Goal: Information Seeking & Learning: Learn about a topic

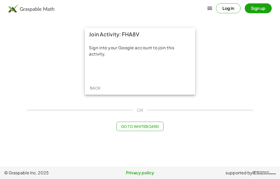
click at [151, 69] on div "Sign in with Google. Opens in new tab" at bounding box center [140, 70] width 48 height 11
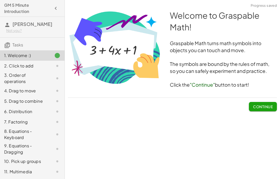
click at [264, 106] on span "Continue" at bounding box center [263, 106] width 20 height 5
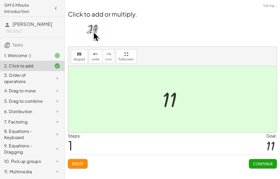
click at [263, 166] on button "Continue" at bounding box center [263, 163] width 28 height 9
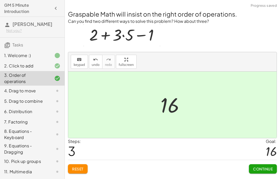
click at [265, 169] on span "Continue" at bounding box center [263, 168] width 20 height 5
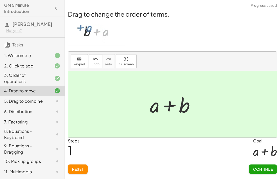
click at [265, 169] on span "Continue" at bounding box center [263, 168] width 20 height 5
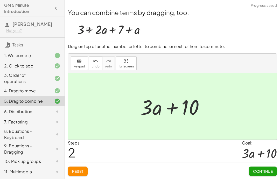
click at [266, 173] on span "Continue" at bounding box center [263, 171] width 20 height 5
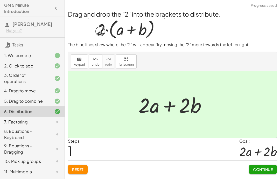
click at [262, 173] on button "Continue" at bounding box center [263, 168] width 28 height 9
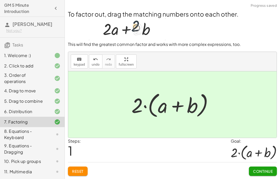
click at [264, 172] on span "Continue" at bounding box center [263, 171] width 20 height 5
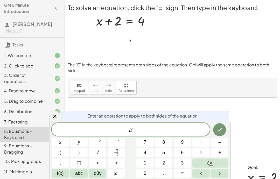
click at [221, 140] on button "–" at bounding box center [219, 141] width 17 height 9
click at [167, 164] on button "2" at bounding box center [163, 162] width 17 height 9
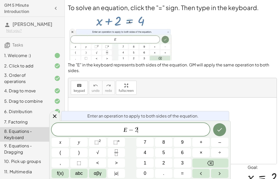
click at [218, 130] on icon "Done" at bounding box center [219, 129] width 5 height 3
click at [223, 143] on button "–" at bounding box center [219, 141] width 17 height 9
click at [166, 163] on button "2" at bounding box center [163, 162] width 17 height 9
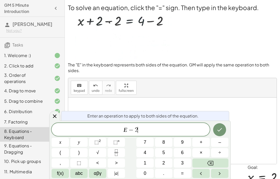
click at [222, 131] on icon "Done" at bounding box center [219, 129] width 6 height 6
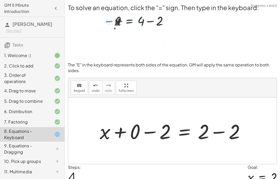
scroll to position [23, 0]
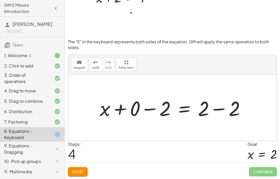
click at [77, 173] on span "Reset" at bounding box center [77, 171] width 11 height 5
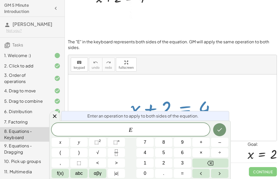
click at [224, 145] on button "–" at bounding box center [219, 141] width 17 height 9
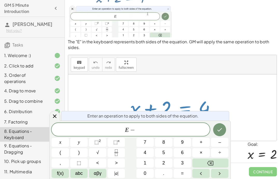
click at [164, 165] on span "2" at bounding box center [163, 162] width 3 height 7
click at [222, 129] on icon "Done" at bounding box center [219, 129] width 6 height 6
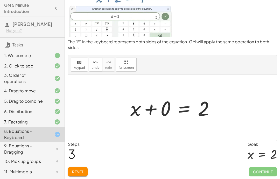
scroll to position [0, 0]
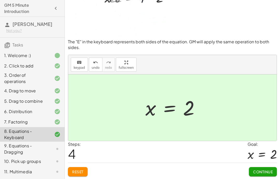
click at [272, 171] on span "Continue" at bounding box center [263, 171] width 20 height 5
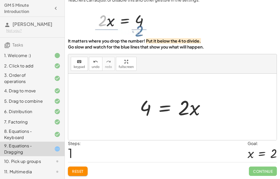
click at [81, 174] on button "Reset" at bounding box center [78, 170] width 20 height 9
click at [77, 170] on span "Reset" at bounding box center [77, 171] width 11 height 5
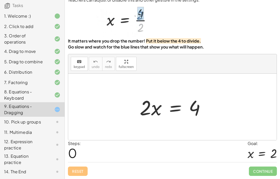
scroll to position [46, 0]
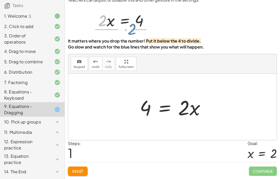
click at [77, 174] on button "Reset" at bounding box center [78, 170] width 20 height 9
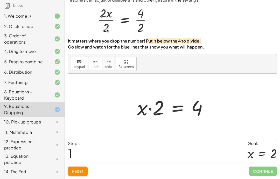
click at [73, 169] on span "Reset" at bounding box center [77, 171] width 11 height 5
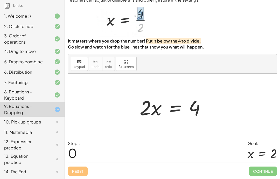
click at [73, 172] on div "Reset Continue" at bounding box center [172, 169] width 209 height 14
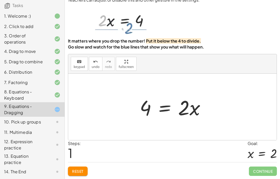
click at [79, 170] on span "Reset" at bounding box center [77, 171] width 11 height 5
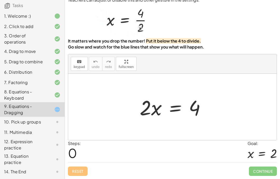
click at [79, 170] on div "Reset Continue" at bounding box center [172, 169] width 209 height 14
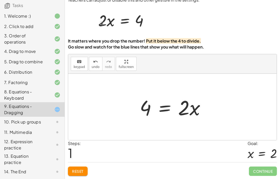
click at [80, 171] on span "Reset" at bounding box center [77, 171] width 11 height 5
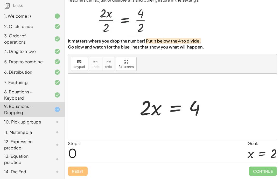
click at [80, 171] on div "Reset Continue" at bounding box center [172, 169] width 209 height 14
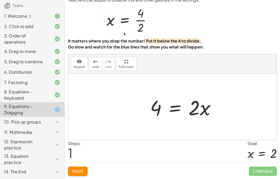
click at [83, 173] on span "Reset" at bounding box center [77, 171] width 11 height 5
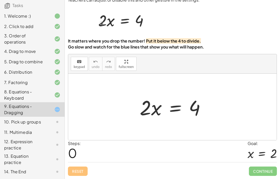
click at [20, 119] on div "10. Pick up groups" at bounding box center [25, 122] width 42 height 6
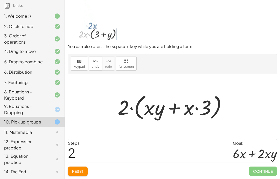
click at [83, 169] on span "Reset" at bounding box center [77, 171] width 11 height 5
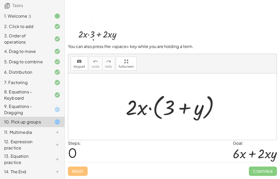
click at [82, 169] on div "Reset Continue" at bounding box center [172, 169] width 209 height 14
click at [87, 177] on div "To pick up several terms, drag far up (or far down). You can also press the <sp…" at bounding box center [172, 82] width 215 height 193
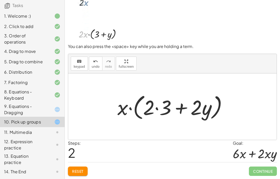
click at [87, 168] on button "Reset" at bounding box center [78, 170] width 20 height 9
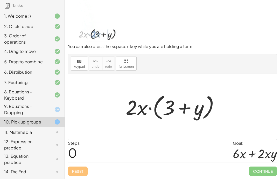
click at [88, 169] on div "Reset Continue" at bounding box center [172, 169] width 209 height 14
click at [83, 172] on div "Reset Continue" at bounding box center [172, 169] width 209 height 14
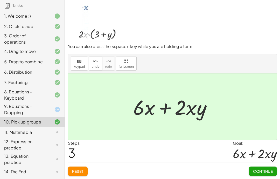
click at [273, 170] on button "Continue" at bounding box center [263, 170] width 28 height 9
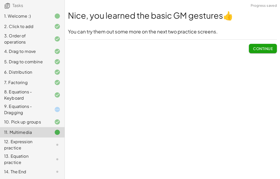
scroll to position [0, 0]
click at [267, 49] on span "Continue" at bounding box center [263, 48] width 20 height 5
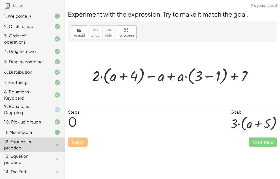
click at [17, 130] on div "11. Multimedia" at bounding box center [25, 132] width 42 height 6
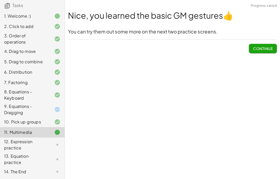
click at [267, 52] on button "Continue" at bounding box center [263, 48] width 28 height 9
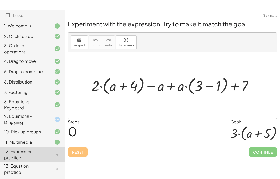
scroll to position [21, 0]
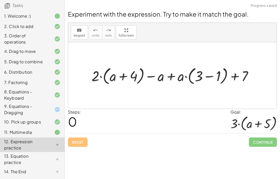
click at [23, 107] on div "9. Equations - Dragging" at bounding box center [25, 109] width 42 height 12
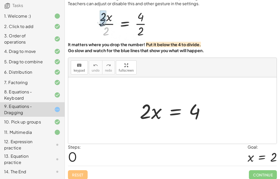
scroll to position [0, 0]
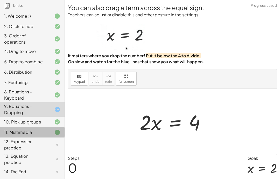
click at [19, 152] on div "13. Equation practice" at bounding box center [32, 159] width 64 height 14
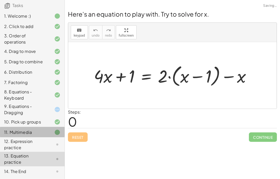
scroll to position [21, 0]
click at [28, 145] on div "12. Expression practice" at bounding box center [25, 144] width 42 height 12
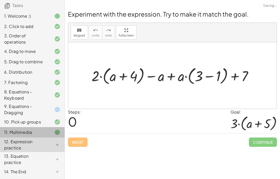
click at [21, 148] on div "12. Expression practice" at bounding box center [25, 144] width 42 height 12
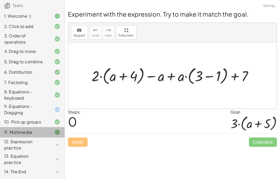
click at [19, 149] on div "12. Expression practice" at bounding box center [25, 144] width 42 height 12
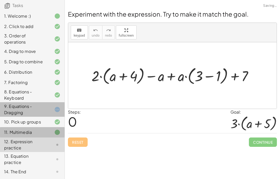
click at [13, 115] on div "9. Equations - Dragging" at bounding box center [25, 109] width 42 height 12
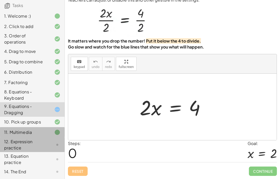
click at [25, 147] on div "12. Expression practice" at bounding box center [25, 144] width 42 height 12
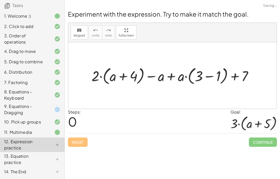
click at [27, 134] on div "11. Multimedia" at bounding box center [25, 132] width 42 height 6
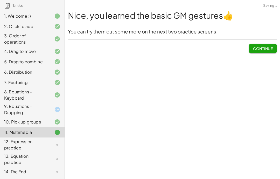
click at [272, 44] on button "Continue" at bounding box center [263, 48] width 28 height 9
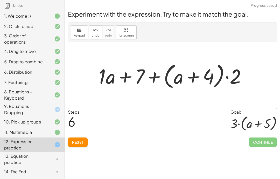
click at [16, 162] on div "13. Equation practice" at bounding box center [25, 159] width 42 height 12
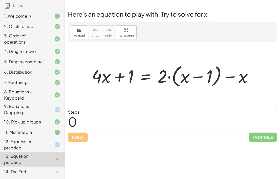
click at [12, 151] on div "12. Expression practice" at bounding box center [32, 144] width 64 height 14
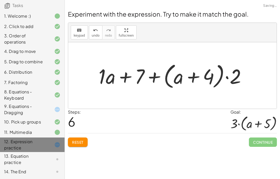
click at [11, 148] on div "12. Expression practice" at bounding box center [25, 144] width 42 height 12
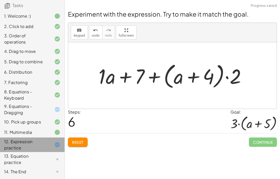
click at [13, 147] on div "12. Expression practice" at bounding box center [25, 144] width 42 height 12
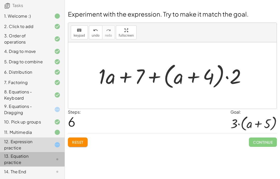
click at [21, 159] on div "13. Equation practice" at bounding box center [25, 159] width 42 height 12
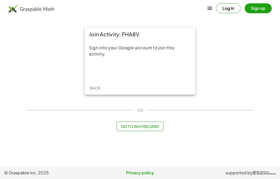
click at [134, 69] on div "Sign in with Google. Opens in new tab" at bounding box center [140, 70] width 48 height 11
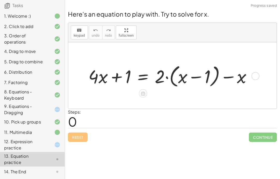
scroll to position [46, 0]
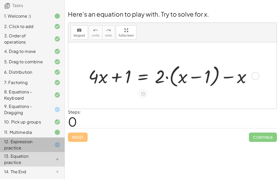
click at [16, 142] on div "12. Expression practice" at bounding box center [25, 144] width 42 height 12
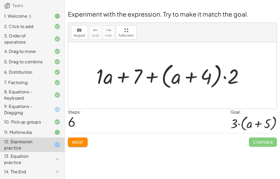
click at [129, 116] on div "Steps: 6 Goal: · 3 · ( + a + 5 )" at bounding box center [172, 121] width 209 height 24
click at [71, 137] on button "Reset" at bounding box center [78, 141] width 20 height 9
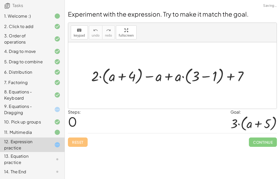
click at [79, 143] on div "Reset Continue" at bounding box center [172, 140] width 209 height 14
click at [97, 125] on div "Steps: 0 Goal: · 3 · ( + a + 5 )" at bounding box center [172, 121] width 209 height 24
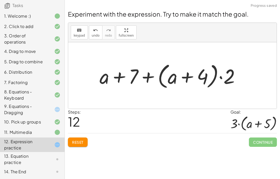
click at [83, 142] on span "Reset" at bounding box center [77, 142] width 11 height 5
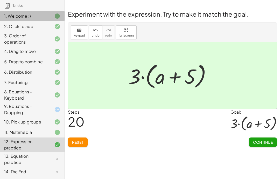
click at [1, 15] on div "1. Welcome :)" at bounding box center [32, 16] width 64 height 10
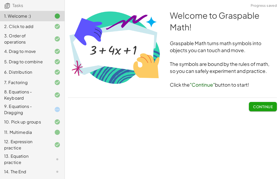
click at [267, 107] on span "Continue" at bounding box center [263, 106] width 20 height 5
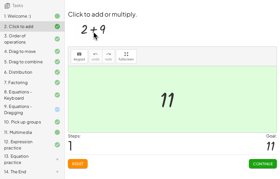
click at [5, 153] on div "13. Equation practice" at bounding box center [25, 159] width 42 height 12
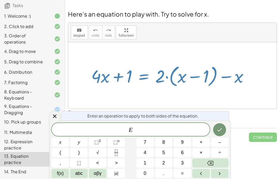
click at [224, 163] on button "Backspace" at bounding box center [210, 162] width 36 height 9
click at [227, 166] on button "Backspace" at bounding box center [210, 162] width 36 height 9
click at [229, 168] on div "Enter an operation to apply to both sides of the equation. ​ x y ⬚ 2 ⬚ n 7 8 9 …" at bounding box center [139, 149] width 181 height 58
click at [232, 177] on div "Welcome to Graspable Math! Graspable Math turns math symbols into objects you c…" at bounding box center [172, 89] width 215 height 179
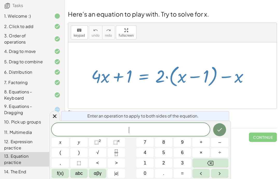
click at [221, 131] on icon "Done" at bounding box center [219, 129] width 6 height 6
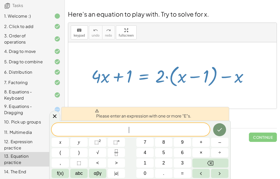
click at [228, 122] on div "Please enter an expression with one or more "E"s. ​ x y ⬚ 2 ⬚ n 7 8 9 + – ( ) √…" at bounding box center [139, 149] width 181 height 58
